Goal: Task Accomplishment & Management: Use online tool/utility

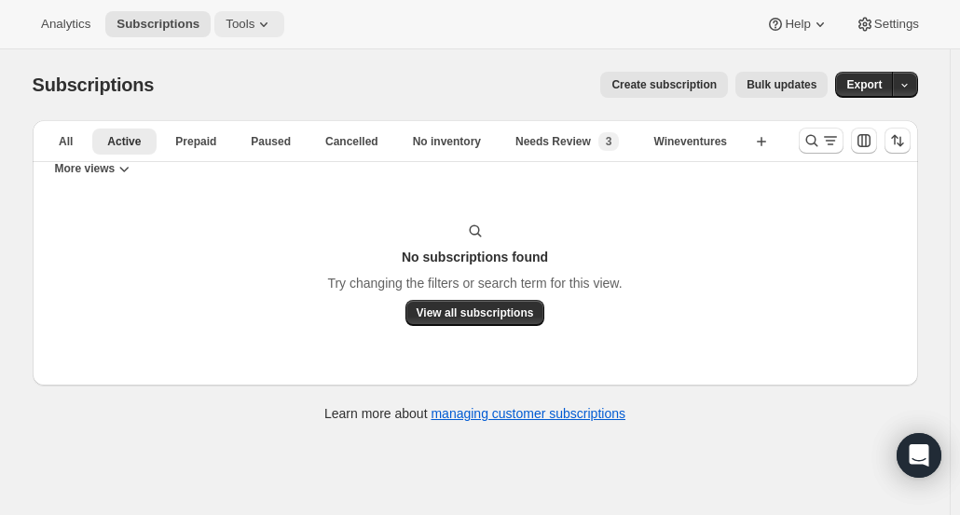
click at [228, 36] on button "Tools" at bounding box center [249, 24] width 70 height 26
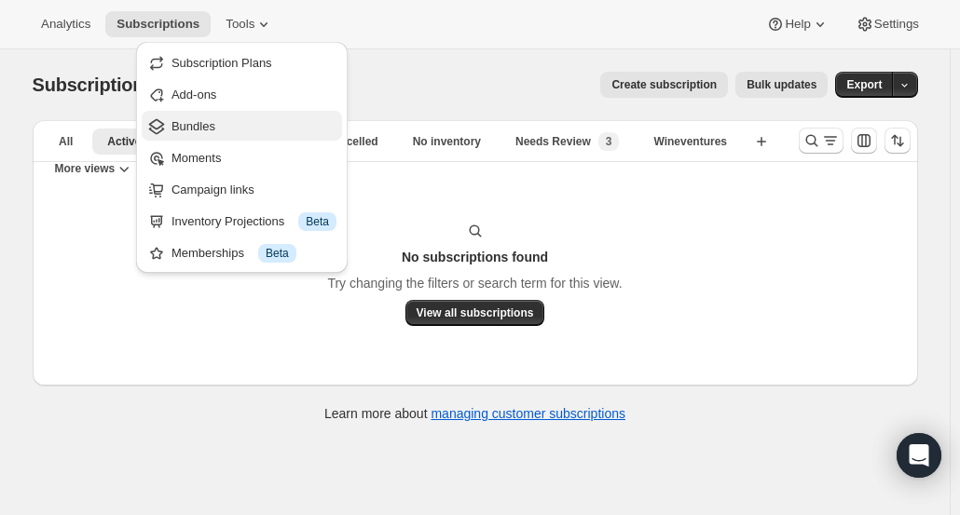
click at [205, 130] on span "Bundles" at bounding box center [193, 126] width 44 height 14
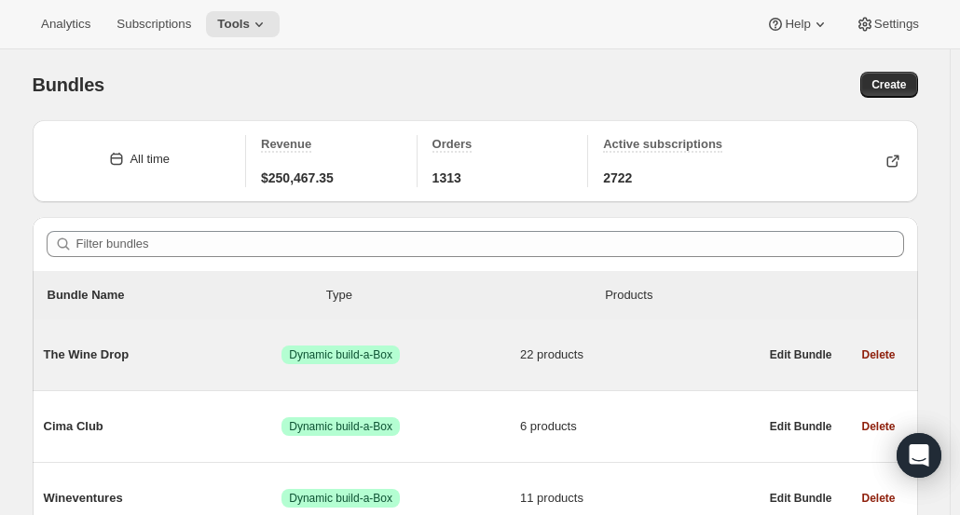
click at [146, 370] on div "The Wine Drop Success Dynamic build-a-Box 22 products" at bounding box center [401, 355] width 715 height 48
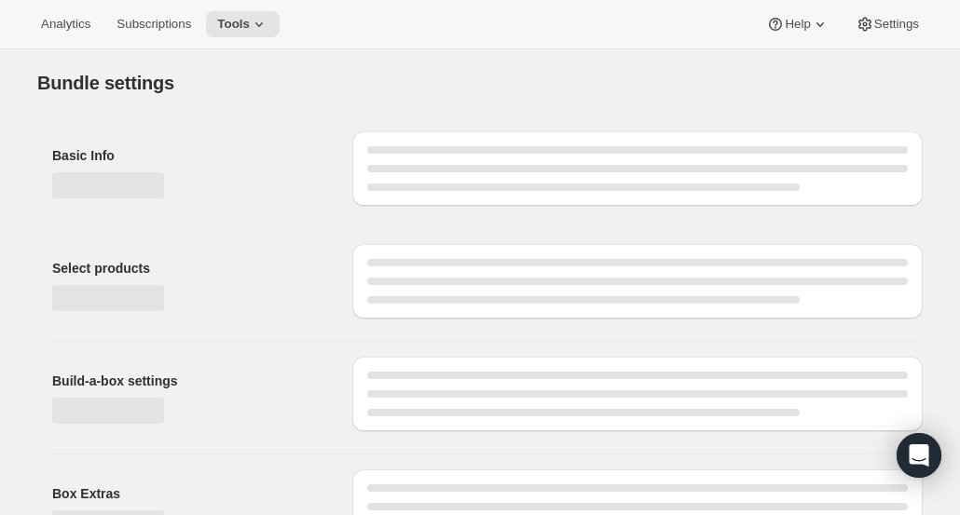
type input "The Wine Drop"
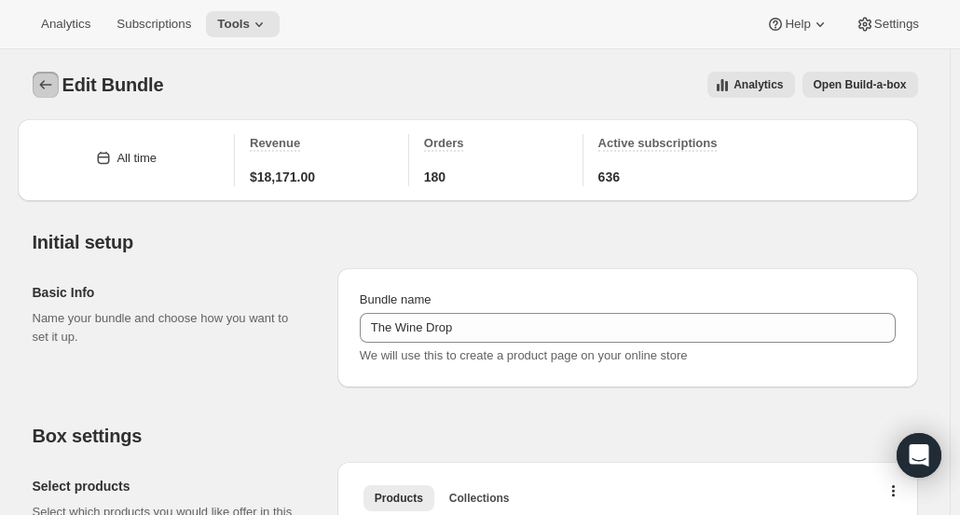
click at [48, 94] on button "Bundles" at bounding box center [46, 85] width 26 height 26
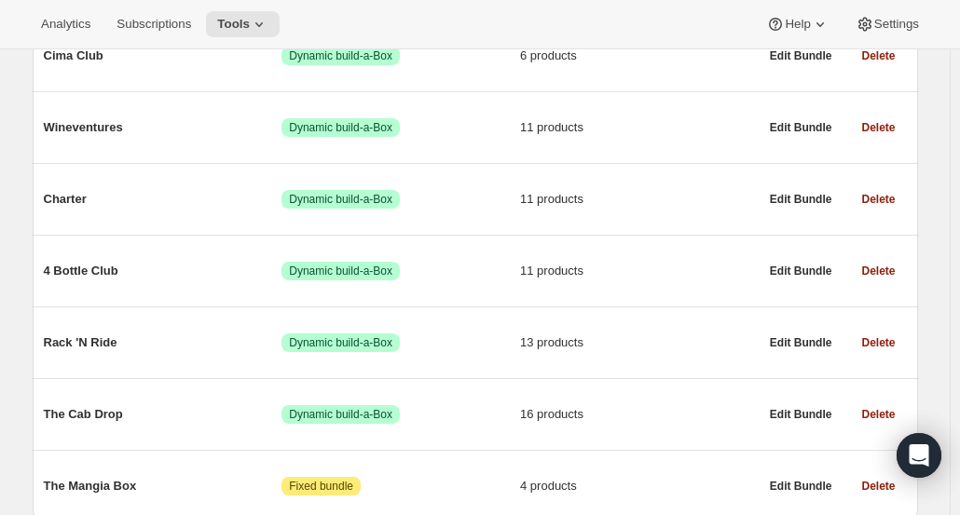
scroll to position [373, 0]
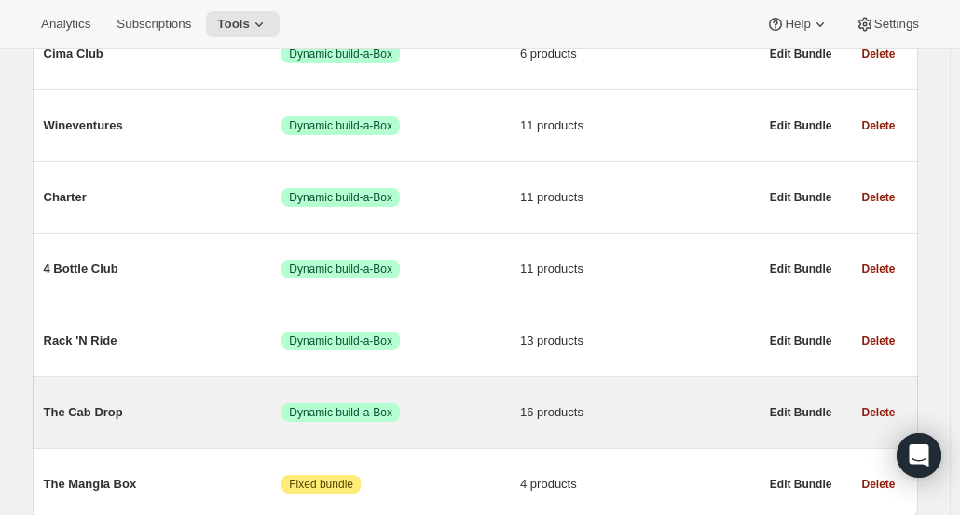
click at [561, 431] on div "The Cab Drop Success Dynamic build-a-Box 16 products" at bounding box center [401, 413] width 715 height 48
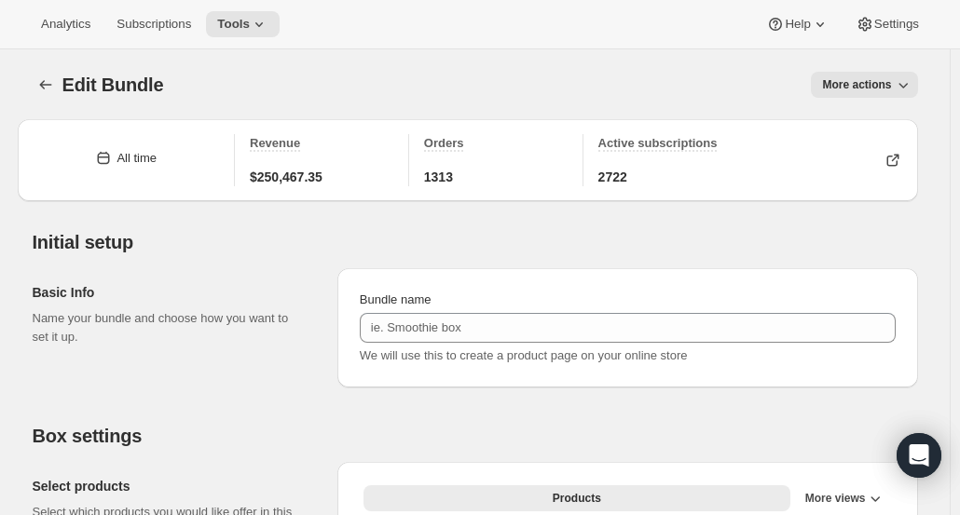
type input "The Cab Drop"
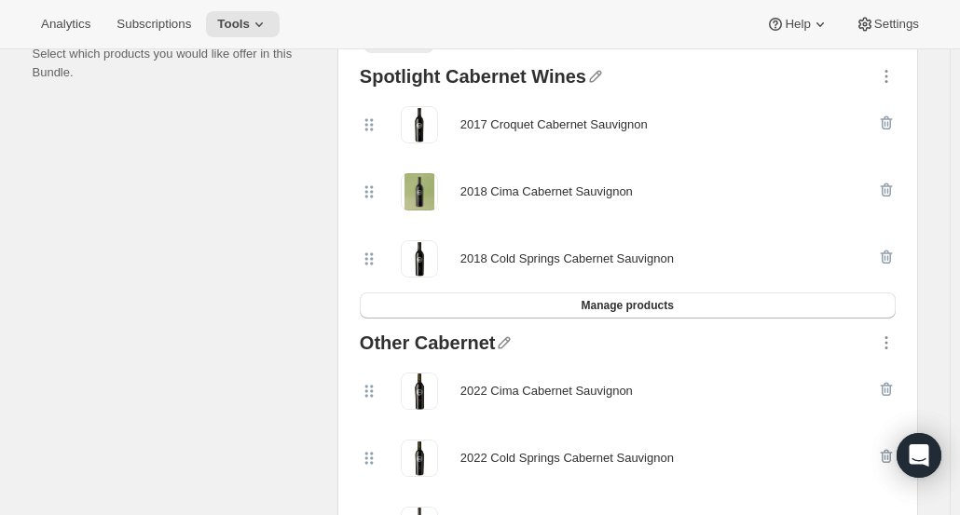
scroll to position [455, 0]
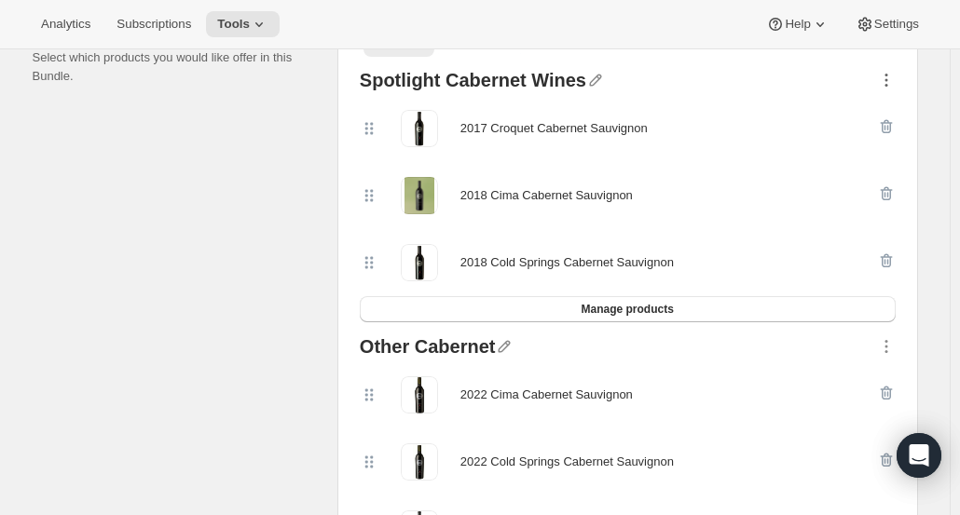
click at [889, 86] on icon "button" at bounding box center [886, 80] width 19 height 19
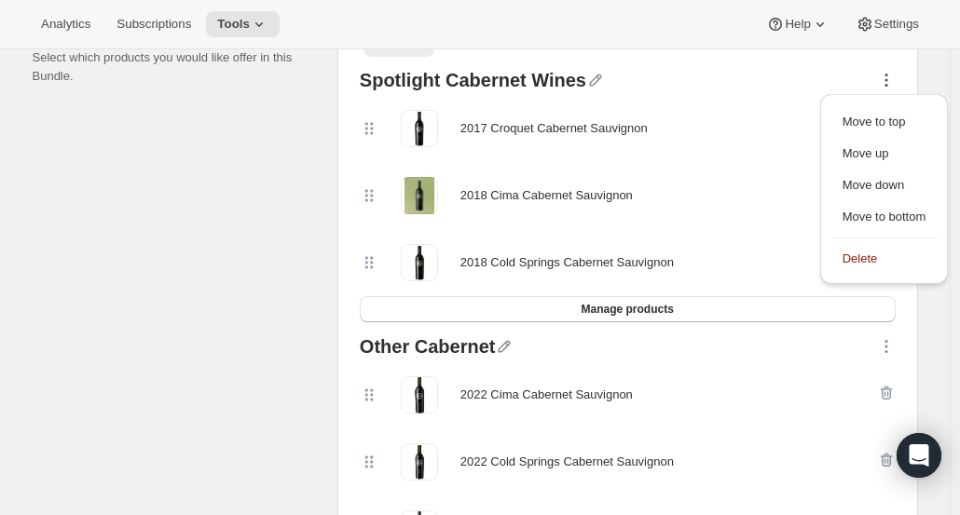
click at [790, 394] on div "2022 Cima Cabernet Sauvignon" at bounding box center [618, 394] width 517 height 37
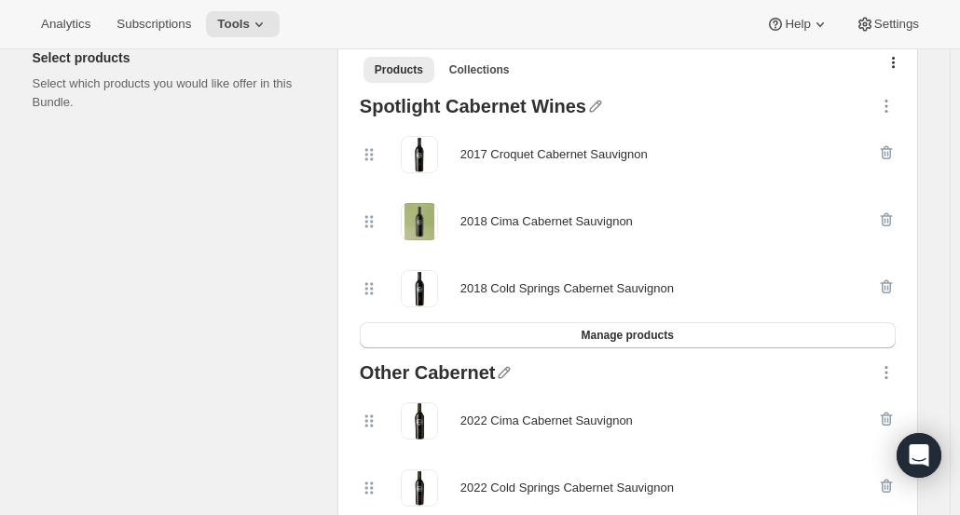
scroll to position [453, 0]
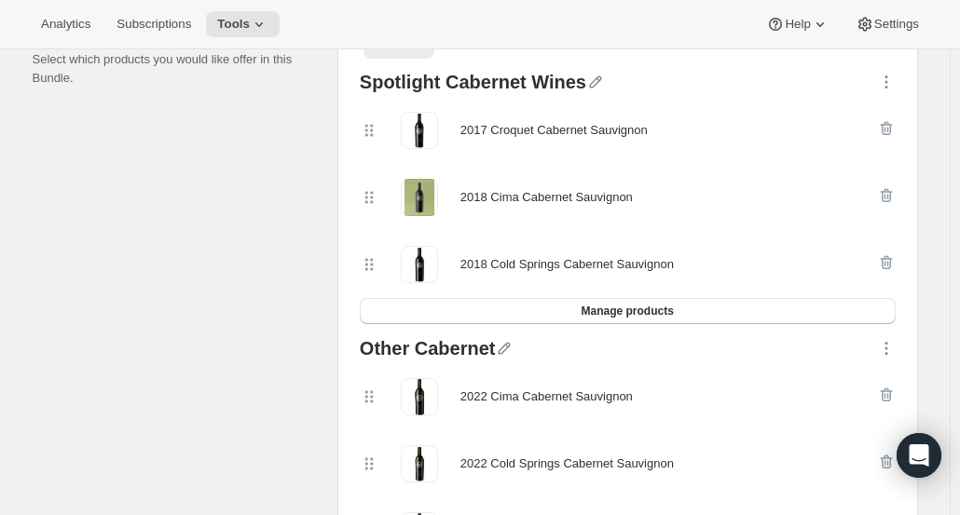
click at [691, 199] on div "2018 Cima Cabernet Sauvignon" at bounding box center [618, 197] width 517 height 37
click at [540, 199] on div "2018 Cima Cabernet Sauvignon" at bounding box center [546, 197] width 172 height 19
click at [885, 92] on div at bounding box center [886, 85] width 19 height 24
click at [887, 77] on icon "button" at bounding box center [886, 82] width 19 height 19
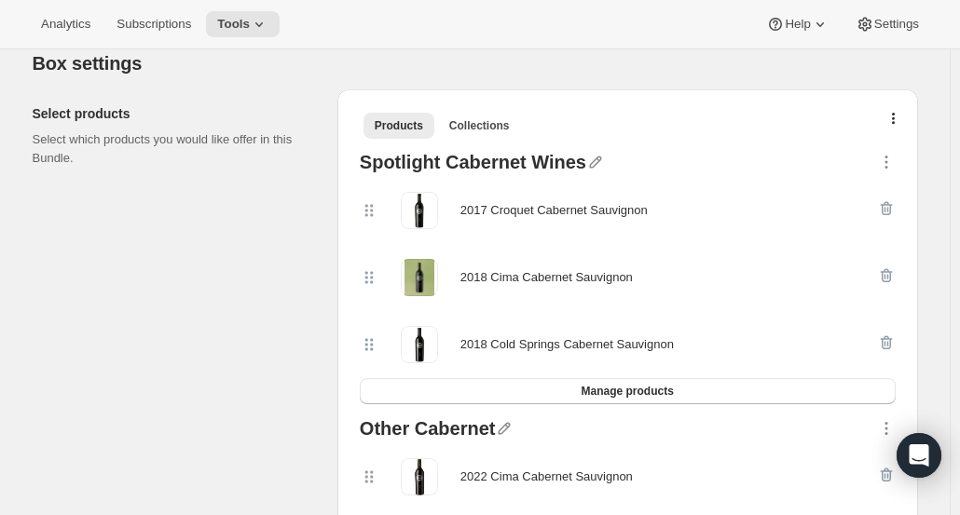
scroll to position [377, 0]
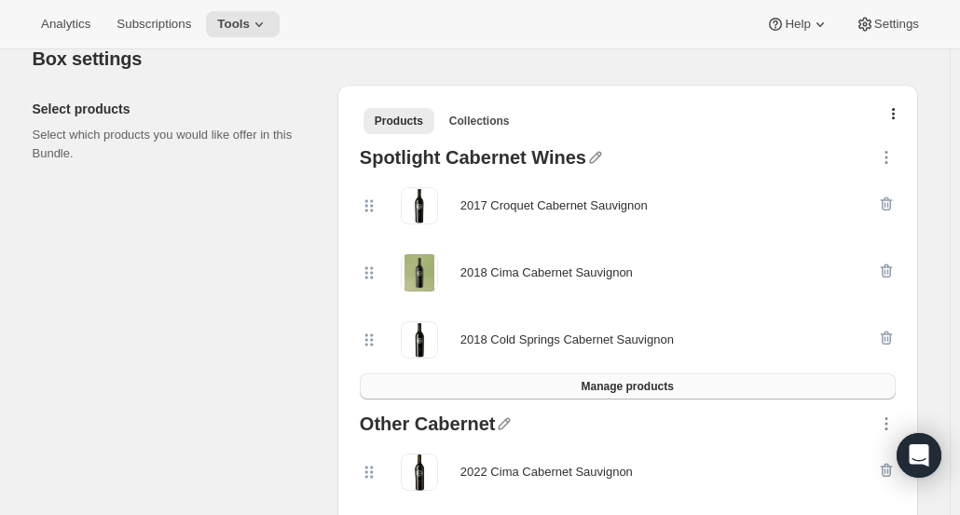
click at [745, 392] on button "Manage products" at bounding box center [628, 387] width 536 height 26
